Goal: Task Accomplishment & Management: Manage account settings

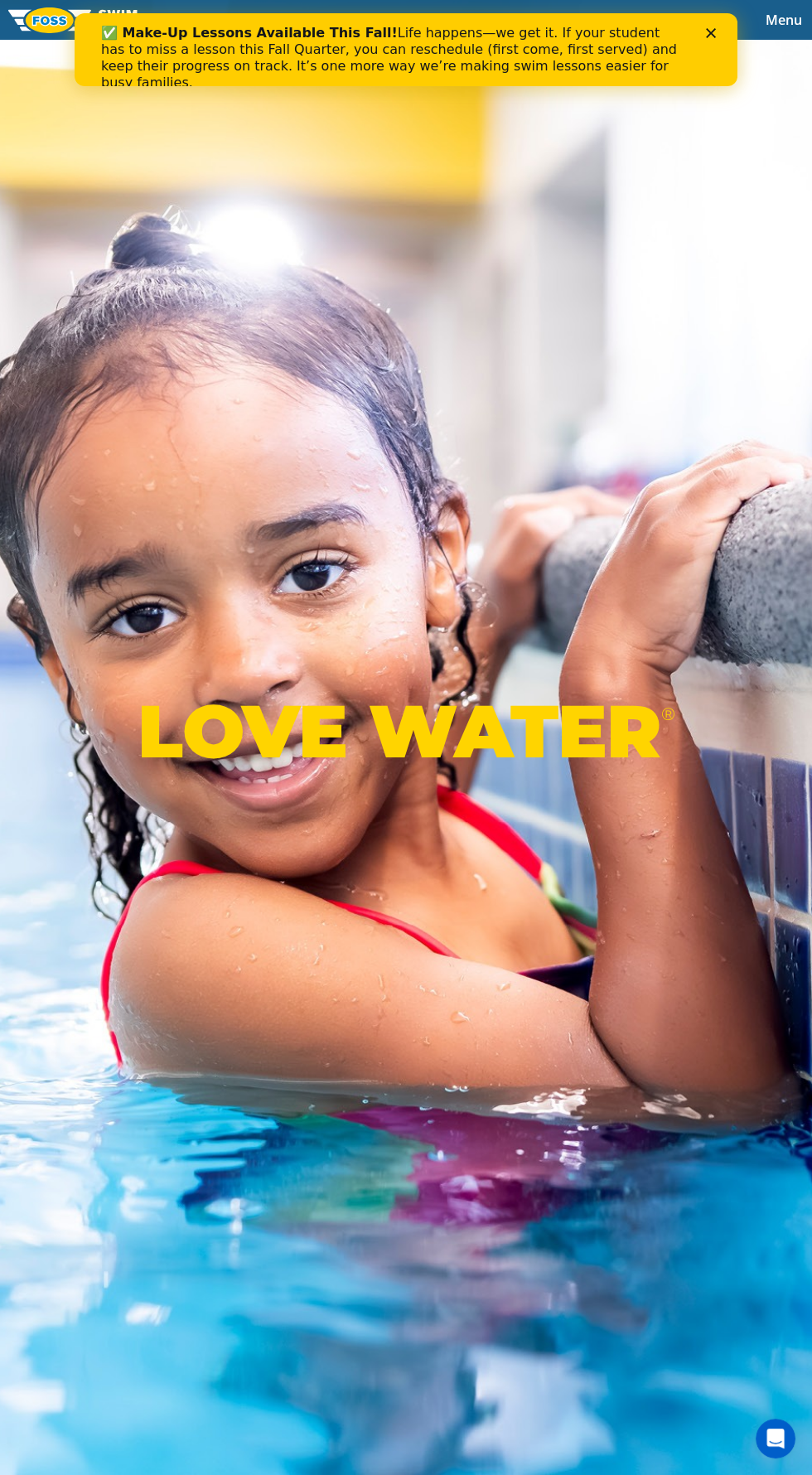
click at [772, 11] on span "Menu" at bounding box center [783, 20] width 36 height 19
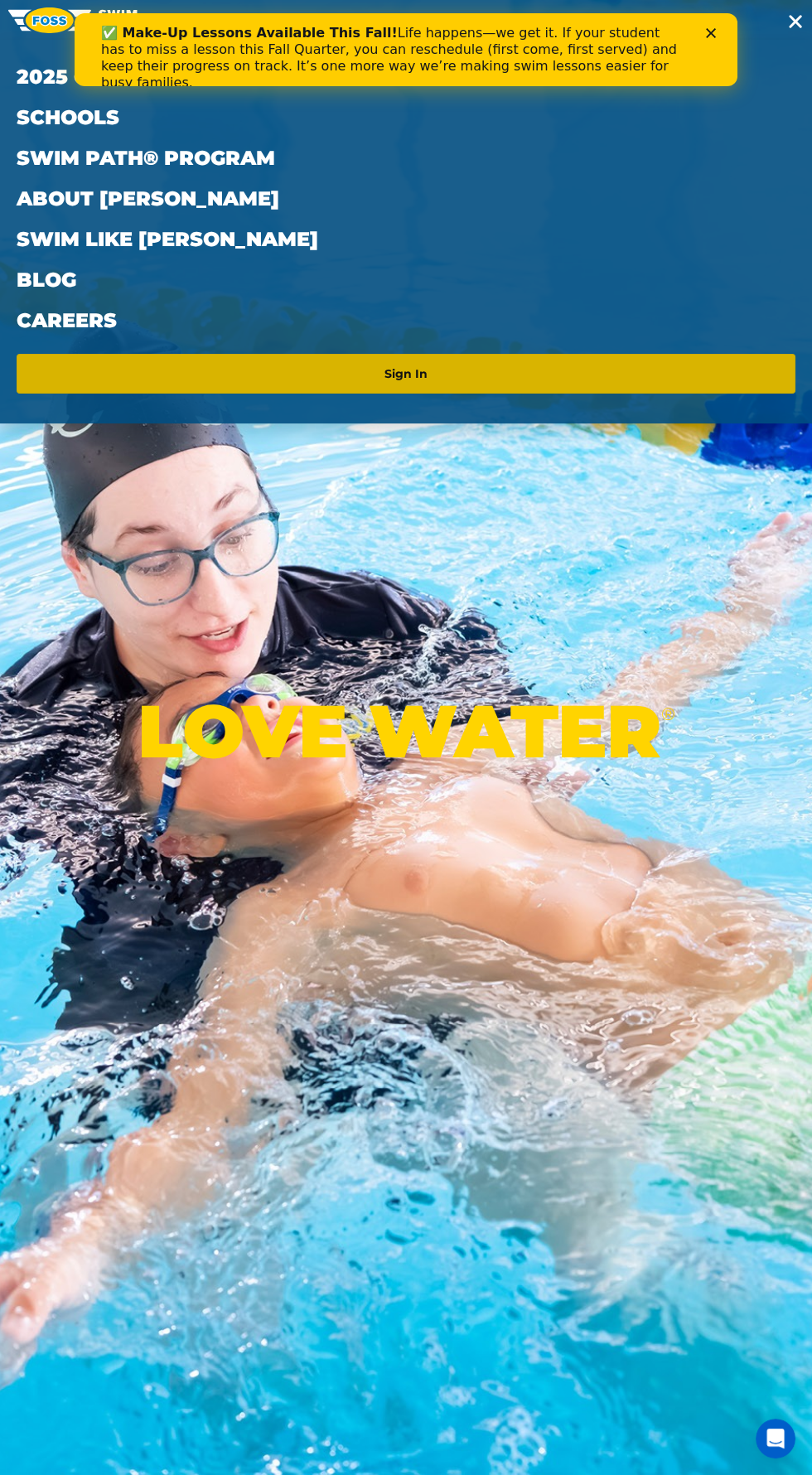
click at [499, 380] on link "Sign In" at bounding box center [406, 374] width 766 height 27
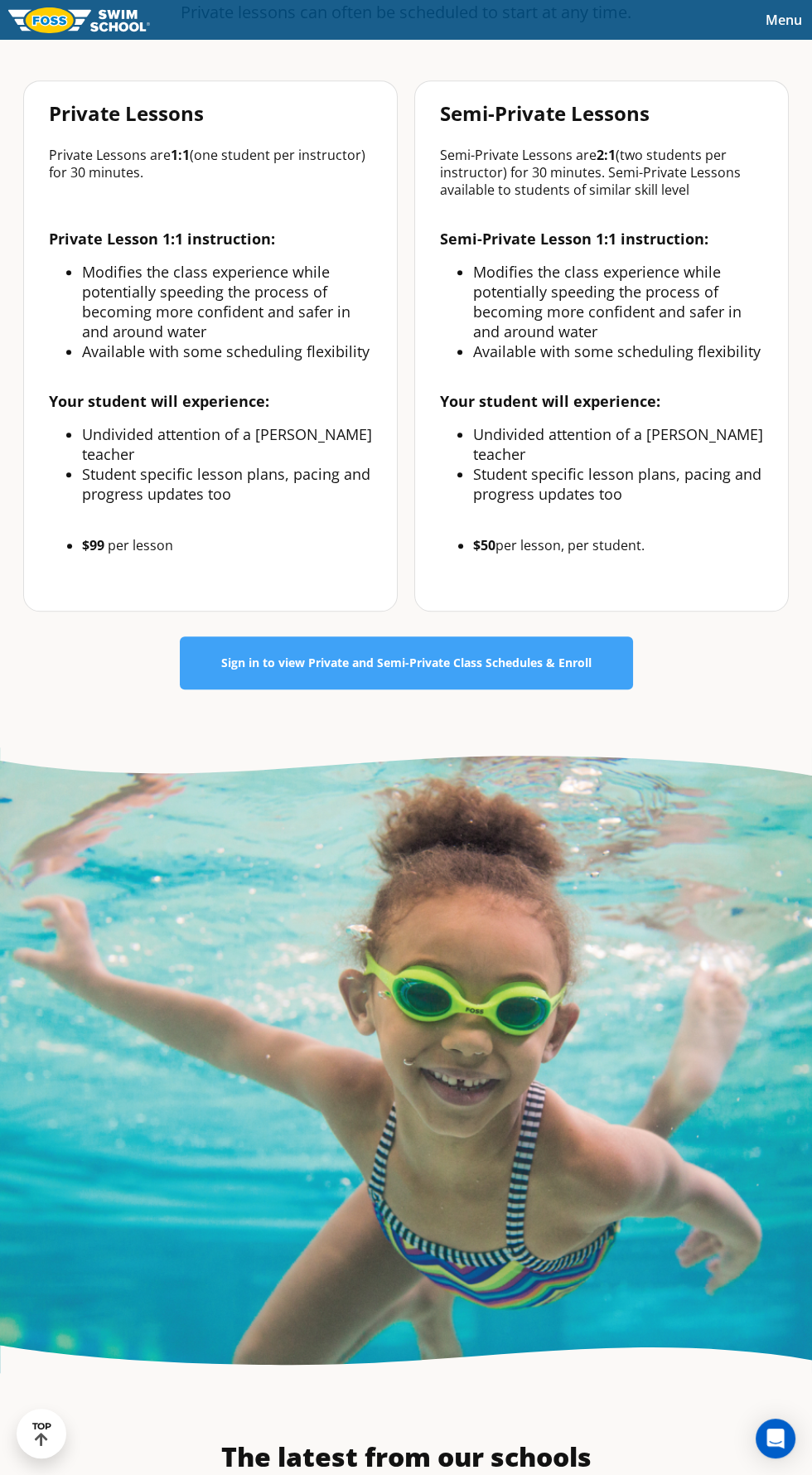
scroll to position [1206, 0]
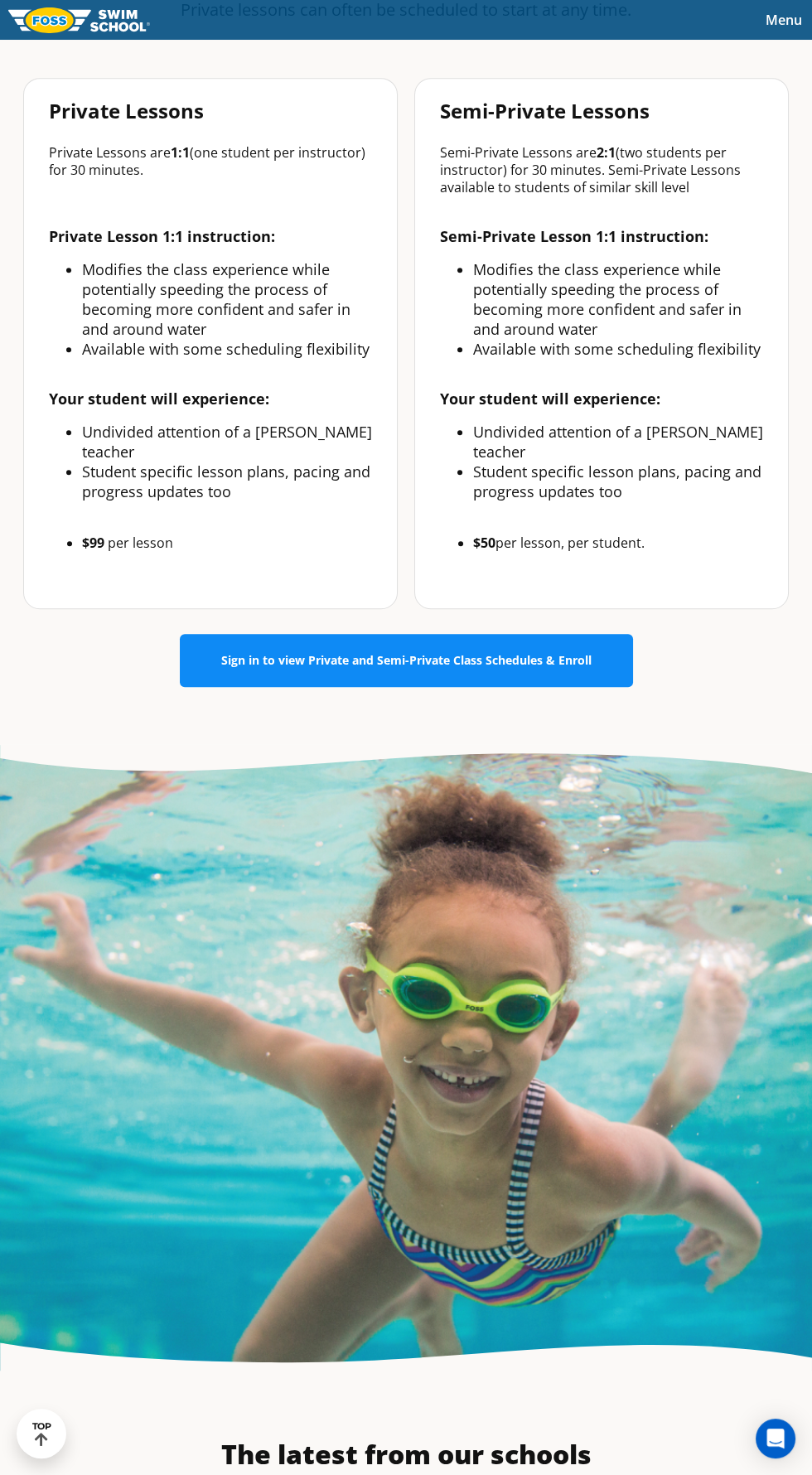
click at [566, 666] on span "Sign in to view Private and Semi-Private Class Schedules & Enroll" at bounding box center [406, 661] width 371 height 12
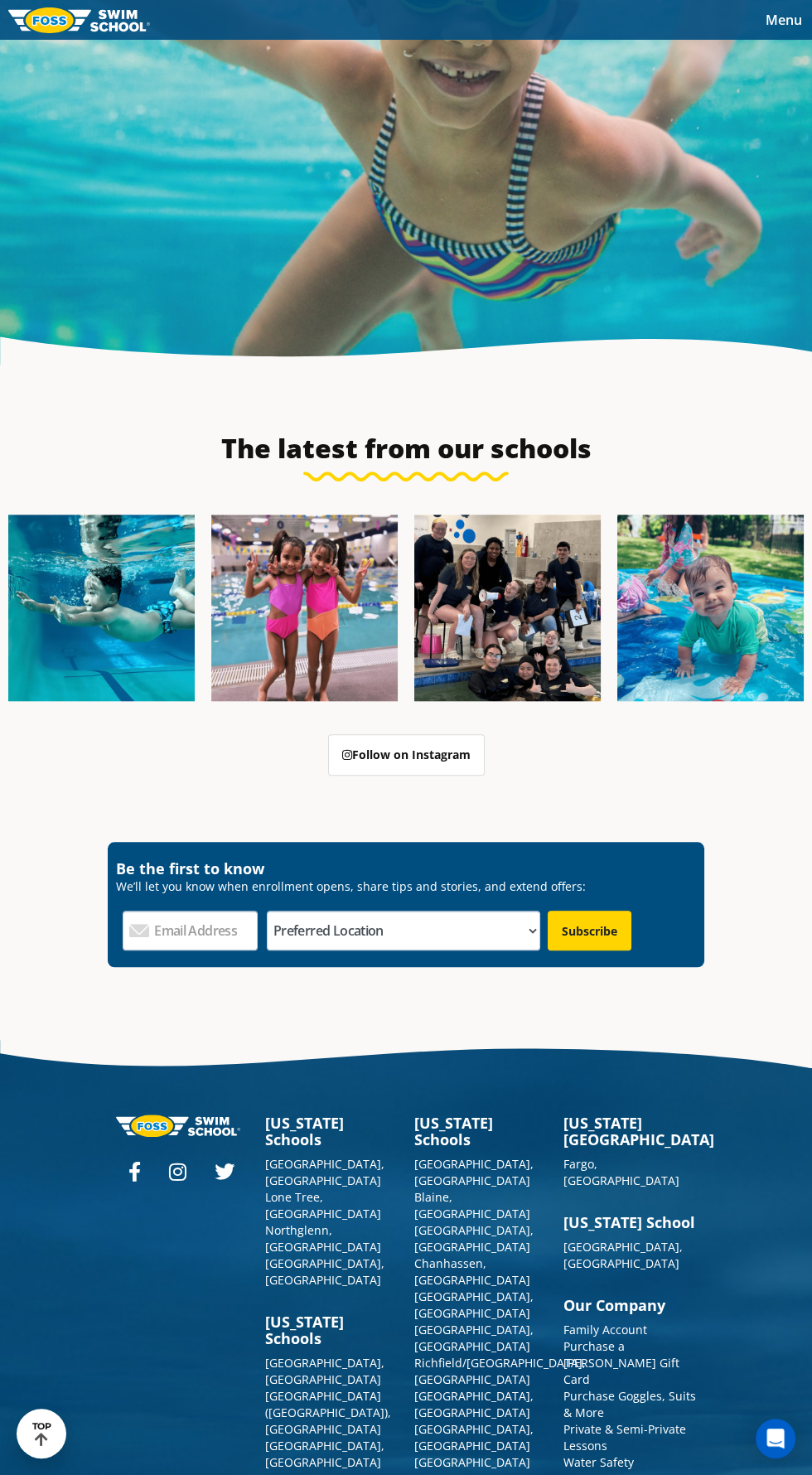
scroll to position [2301, 0]
